Goal: Find specific page/section: Find specific page/section

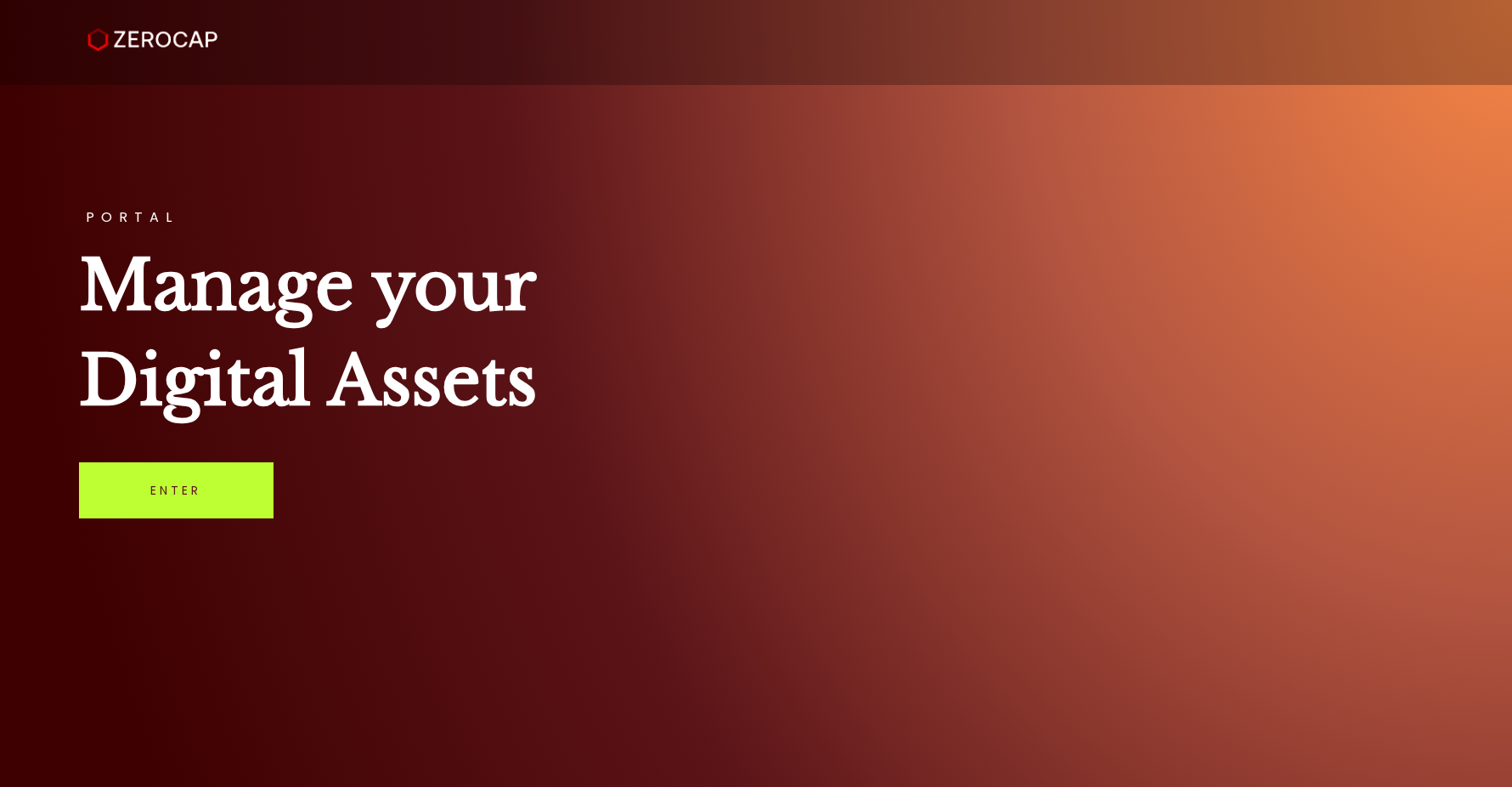
click at [160, 497] on link "Enter" at bounding box center [177, 490] width 195 height 56
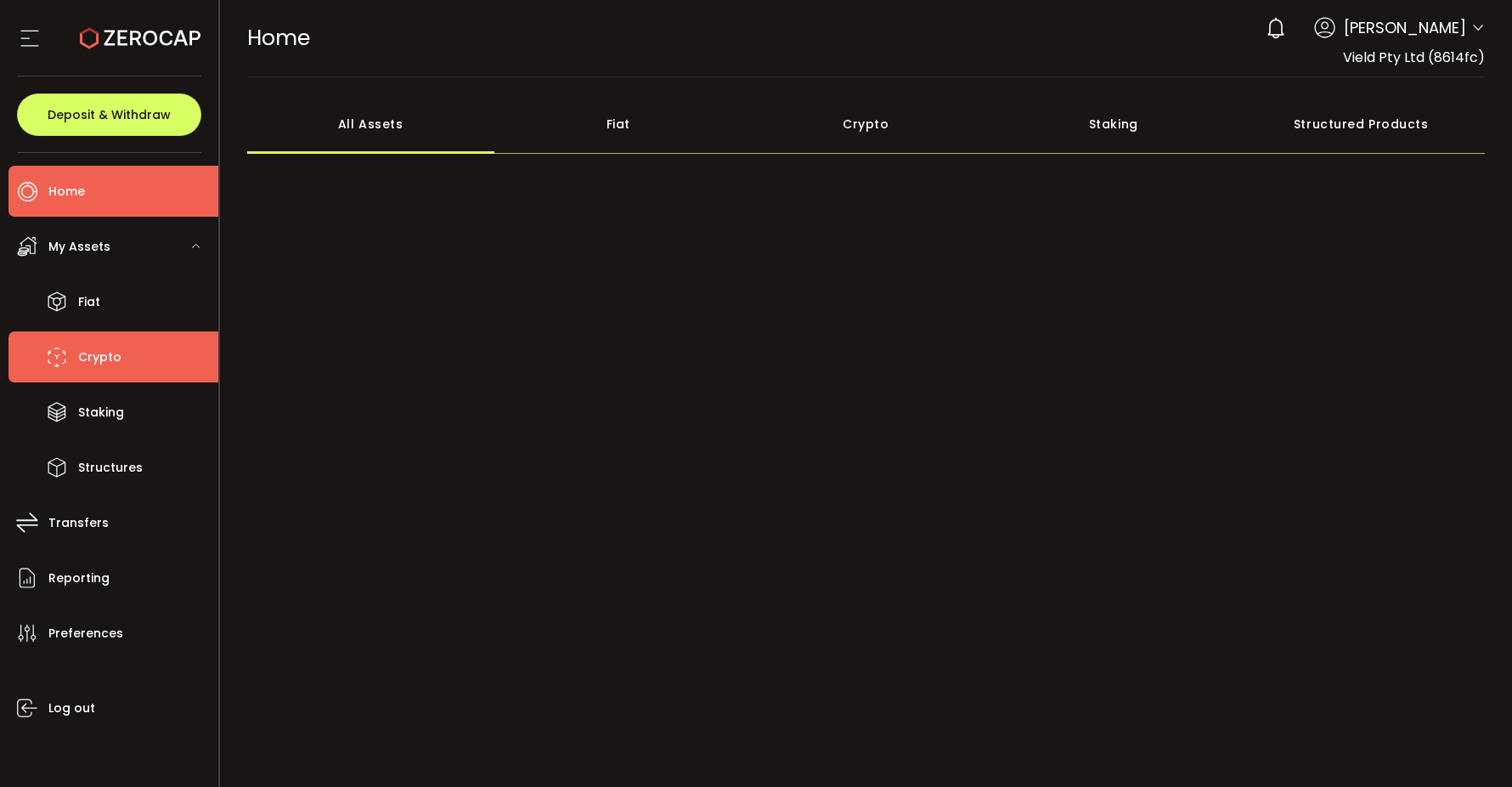
click at [115, 367] on span "Crypto" at bounding box center [99, 357] width 43 height 25
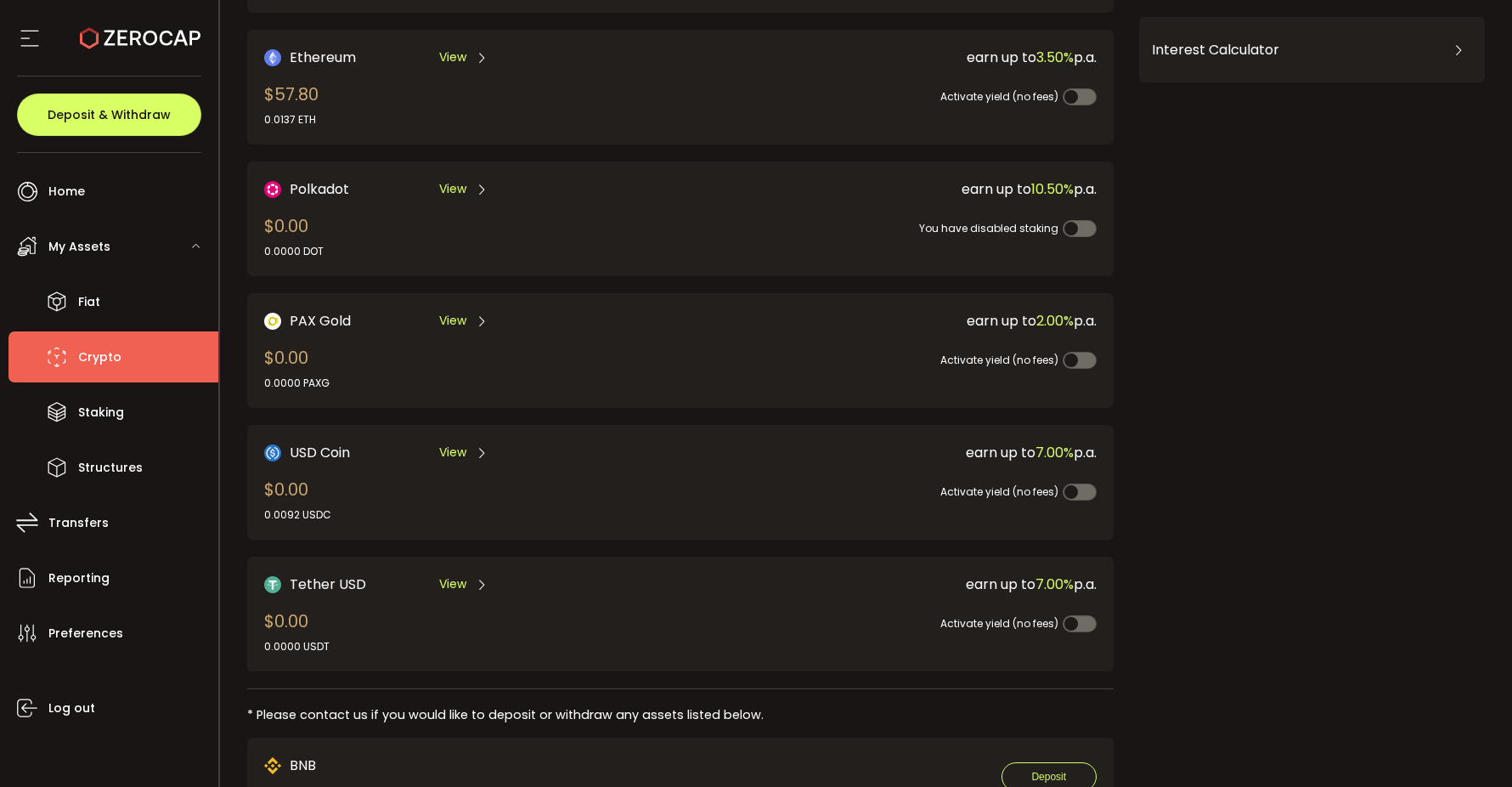
scroll to position [375, 0]
